Goal: Information Seeking & Learning: Learn about a topic

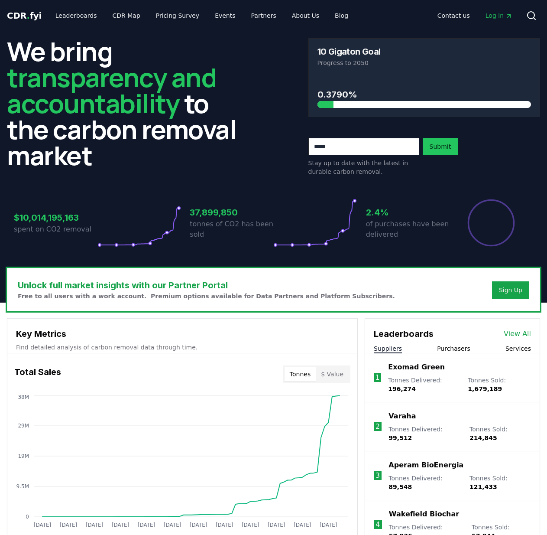
scroll to position [87, 0]
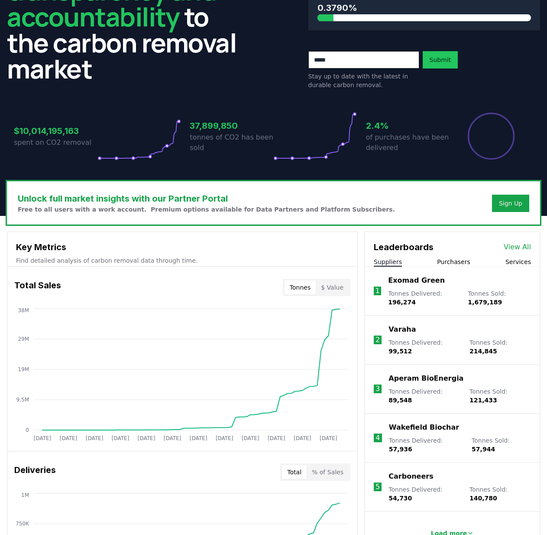
click at [450, 262] on button "Purchasers" at bounding box center [453, 261] width 33 height 9
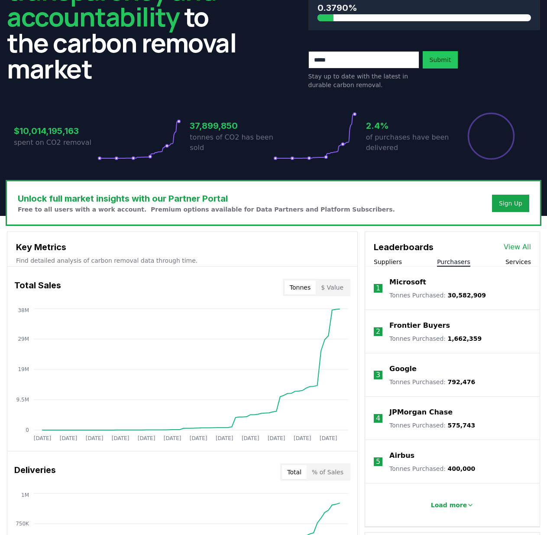
click at [450, 506] on p "Load more" at bounding box center [449, 504] width 36 height 9
click at [517, 247] on link "View All" at bounding box center [517, 247] width 27 height 10
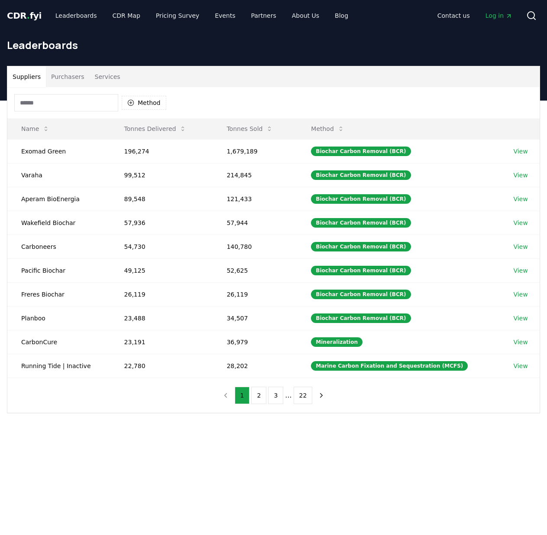
click at [117, 440] on div "Suppliers Purchasers Services Method Name Tonnes Delivered Tonnes Sold Method E…" at bounding box center [273, 274] width 547 height 347
click at [60, 76] on button "Purchasers" at bounding box center [68, 76] width 44 height 21
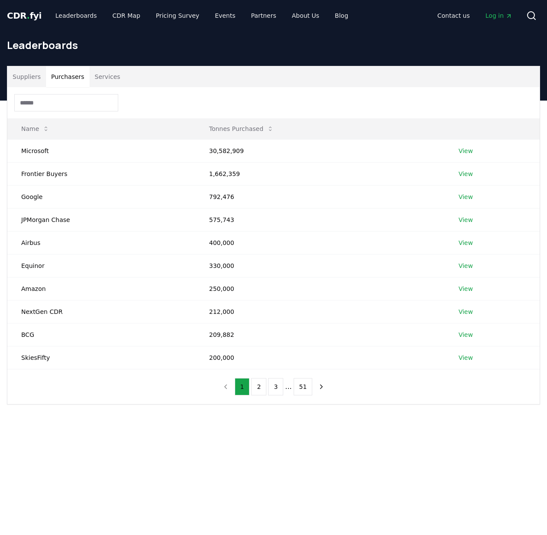
click at [231, 128] on button "Tonnes Purchased" at bounding box center [241, 128] width 78 height 17
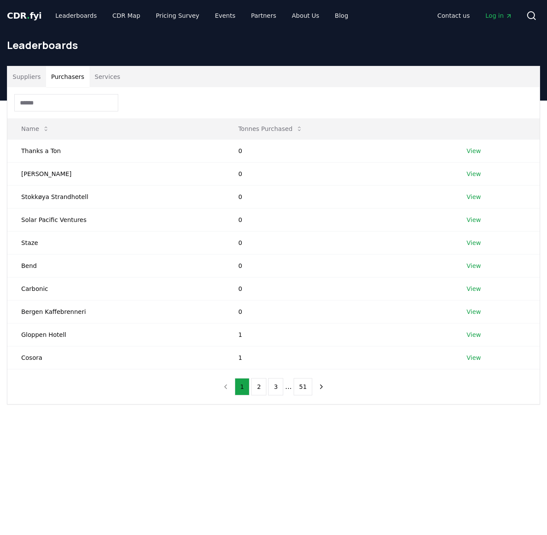
click at [39, 127] on button "Name" at bounding box center [35, 128] width 42 height 17
click at [64, 103] on input at bounding box center [66, 102] width 104 height 17
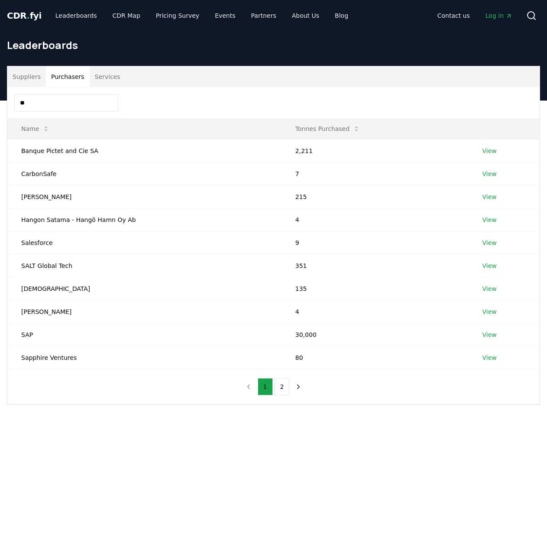
type input "*"
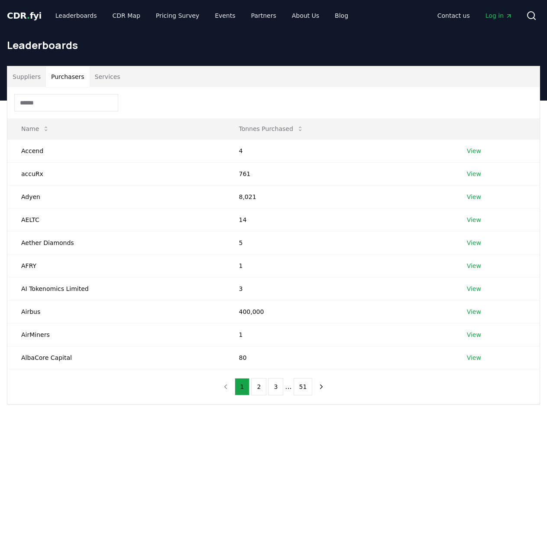
type input "*"
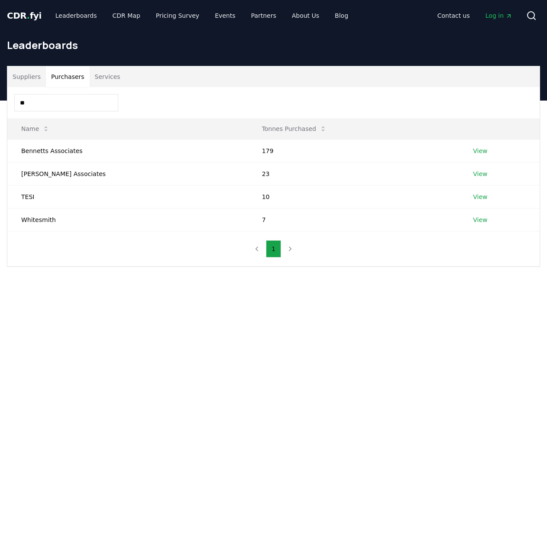
type input "*"
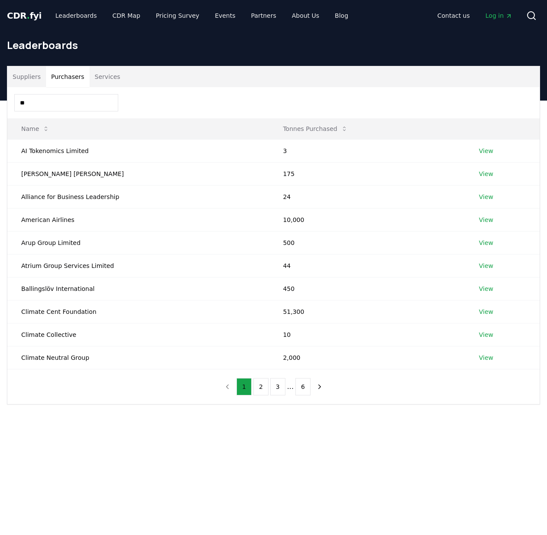
type input "*"
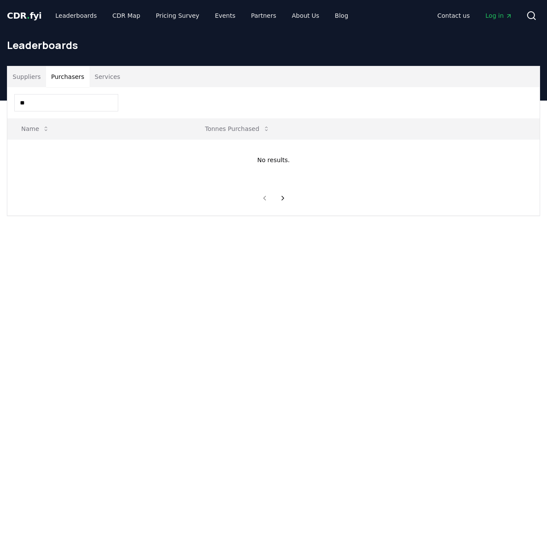
type input "*"
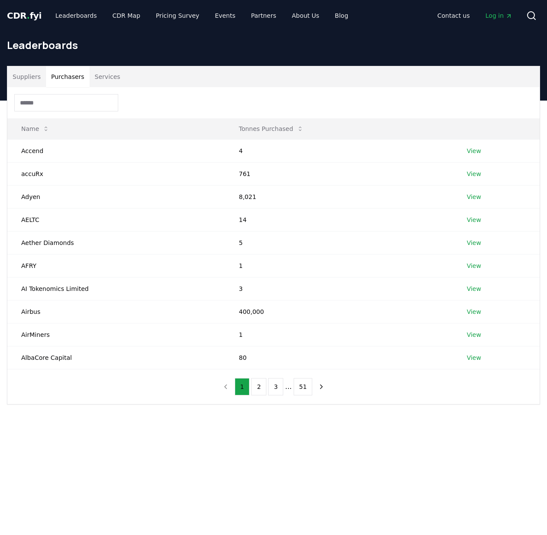
click at [132, 455] on main "Suppliers Purchasers Services Name Tonnes Purchased Accend 4 View accuRx 761 Vi…" at bounding box center [273, 368] width 547 height 535
click at [470, 16] on div "Contact us Log in Search" at bounding box center [448, 15] width 186 height 17
